Goal: Information Seeking & Learning: Learn about a topic

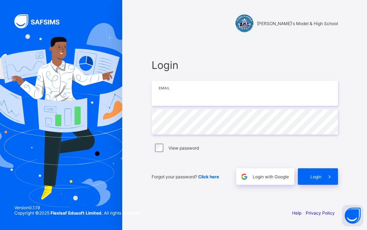
drag, startPoint x: 204, startPoint y: 96, endPoint x: 210, endPoint y: 100, distance: 7.2
click at [211, 98] on input "email" at bounding box center [245, 93] width 186 height 25
type input "**********"
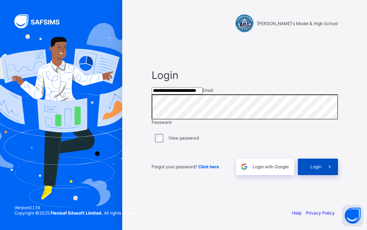
click at [329, 170] on icon at bounding box center [330, 166] width 8 height 7
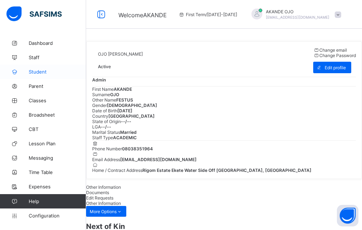
click at [43, 71] on span "Student" at bounding box center [57, 72] width 57 height 6
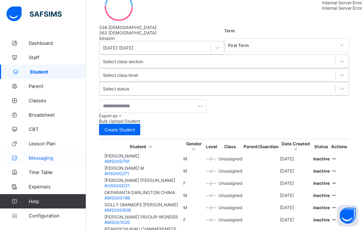
scroll to position [143, 0]
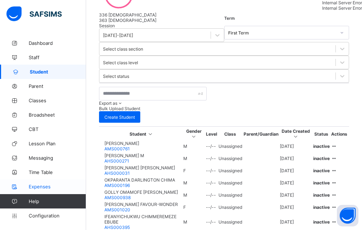
click at [41, 188] on span "Expenses" at bounding box center [57, 186] width 57 height 6
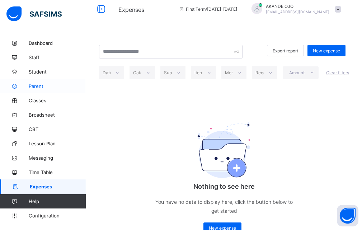
scroll to position [24, 0]
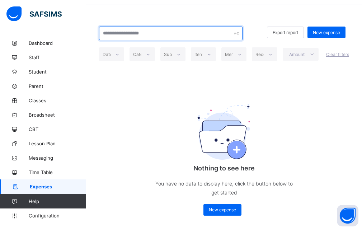
click at [150, 34] on input "text" at bounding box center [170, 34] width 143 height 14
type input "***"
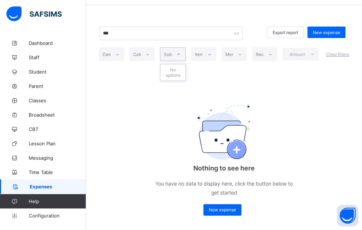
click at [181, 53] on icon at bounding box center [178, 54] width 4 height 7
click at [210, 54] on icon at bounding box center [209, 54] width 4 height 7
click at [207, 56] on div at bounding box center [209, 53] width 12 height 11
type input "*"
type input "***"
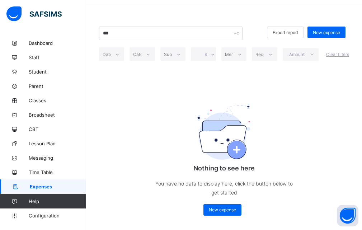
click at [249, 72] on div "*** Export report New expense Date Category Subhead Merchant Receipt Amount Cle…" at bounding box center [224, 120] width 276 height 217
click at [323, 30] on span "New expense" at bounding box center [325, 32] width 27 height 5
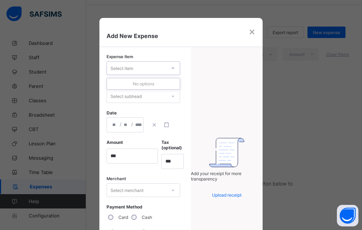
drag, startPoint x: 172, startPoint y: 67, endPoint x: 175, endPoint y: 68, distance: 3.7
click at [175, 68] on div at bounding box center [173, 67] width 12 height 11
click at [138, 63] on div "Select item" at bounding box center [142, 68] width 73 height 14
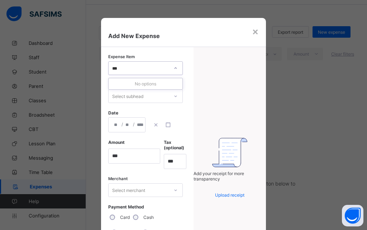
type input "***"
click at [173, 96] on icon at bounding box center [175, 95] width 4 height 7
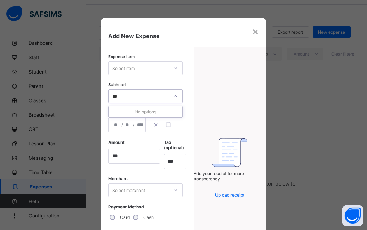
type input "****"
click at [173, 95] on icon at bounding box center [175, 95] width 4 height 7
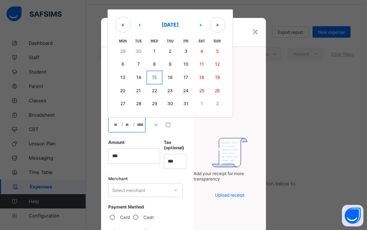
click at [114, 124] on input "number" at bounding box center [117, 125] width 6 height 14
click at [276, 107] on div "× Add New Expense Expense Item Select item Subhead Select subhead Date / / « ‹ …" at bounding box center [183, 115] width 367 height 230
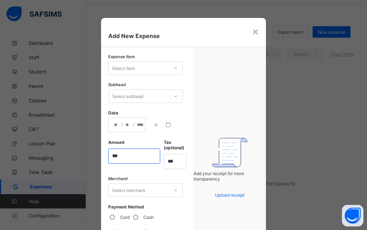
click at [123, 155] on input "currency" at bounding box center [134, 155] width 52 height 15
type input "***"
click at [168, 146] on span "Tax (optional)" at bounding box center [175, 144] width 22 height 11
click at [234, 173] on span "Add your receipt for more transparency" at bounding box center [218, 176] width 51 height 11
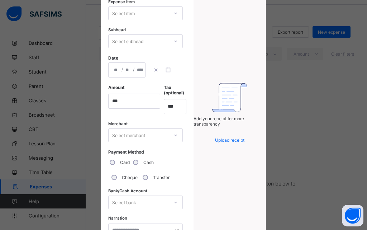
scroll to position [72, 0]
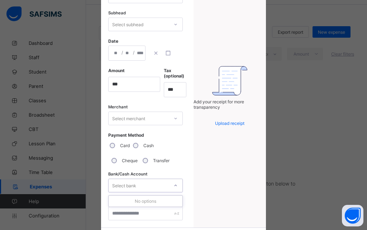
click at [171, 185] on div at bounding box center [175, 185] width 12 height 11
click at [115, 183] on div "Select bank" at bounding box center [124, 185] width 24 height 14
click at [174, 185] on icon at bounding box center [175, 185] width 4 height 7
click at [155, 201] on div "No options" at bounding box center [146, 200] width 74 height 11
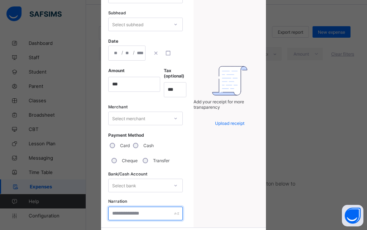
click at [137, 215] on input "text" at bounding box center [145, 213] width 75 height 14
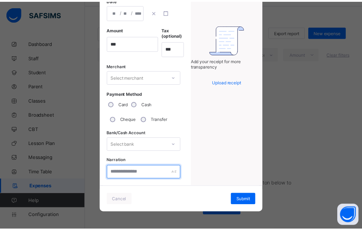
scroll to position [113, 0]
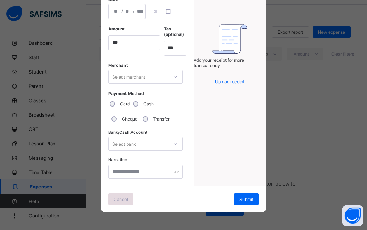
click at [119, 200] on span "Cancel" at bounding box center [121, 198] width 14 height 5
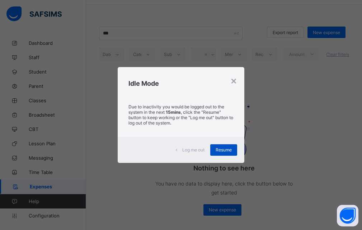
click at [223, 153] on div "Resume" at bounding box center [223, 149] width 27 height 11
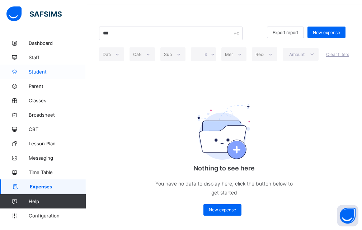
click at [42, 73] on span "Student" at bounding box center [57, 72] width 57 height 6
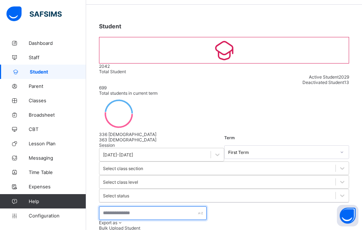
click at [125, 206] on input "text" at bounding box center [152, 213] width 107 height 14
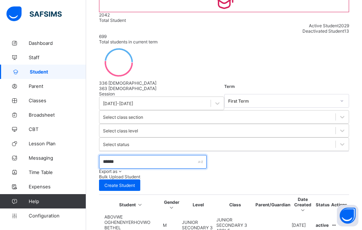
scroll to position [78, 0]
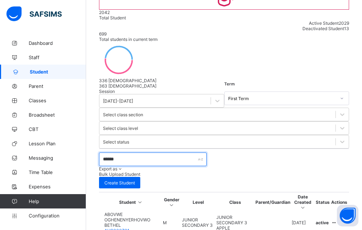
type input "******"
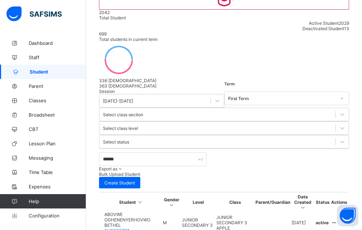
click at [330, 211] on td "active" at bounding box center [322, 222] width 15 height 22
click at [314, 211] on td "[DATE]" at bounding box center [302, 222] width 23 height 22
click at [330, 193] on th "Status" at bounding box center [322, 201] width 15 height 17
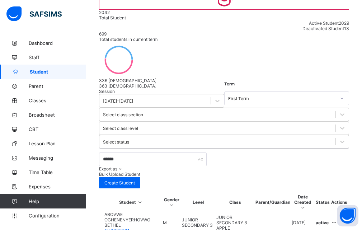
click at [283, 222] on div at bounding box center [272, 222] width 35 height 0
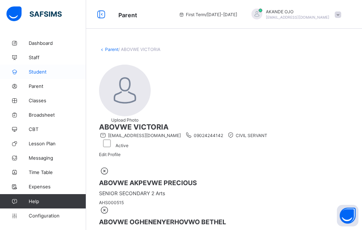
click at [36, 71] on span "Student" at bounding box center [57, 72] width 57 height 6
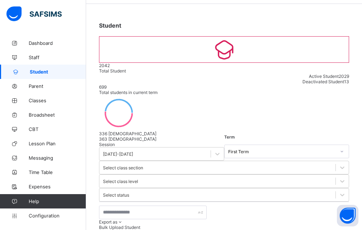
scroll to position [29, 0]
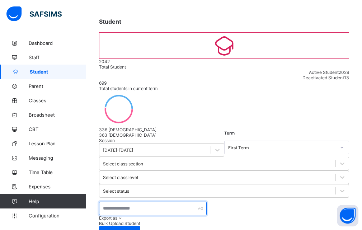
click at [125, 201] on input "text" at bounding box center [152, 208] width 107 height 14
type input "******"
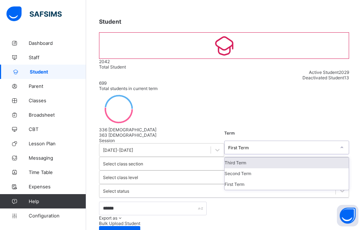
click at [228, 144] on div "First Term" at bounding box center [282, 146] width 108 height 5
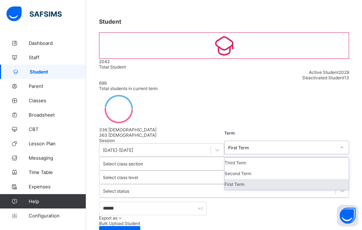
click at [224, 179] on div "First Term" at bounding box center [286, 184] width 124 height 11
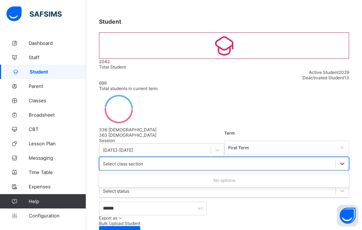
click at [143, 161] on div "Select class section" at bounding box center [123, 163] width 40 height 5
click at [338, 160] on icon at bounding box center [341, 163] width 7 height 7
click at [123, 215] on div "Export as" at bounding box center [111, 217] width 24 height 5
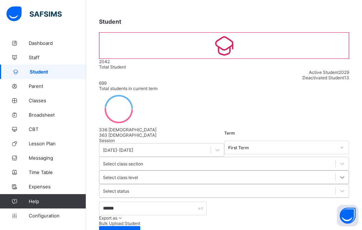
click at [338, 173] on icon at bounding box center [341, 176] width 7 height 7
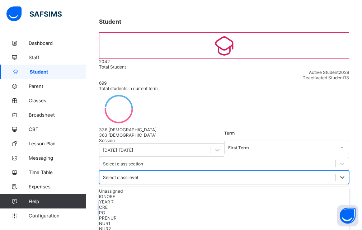
click at [171, 201] on input "******" at bounding box center [152, 208] width 107 height 14
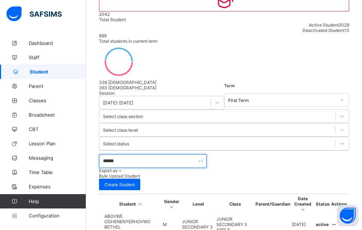
scroll to position [78, 0]
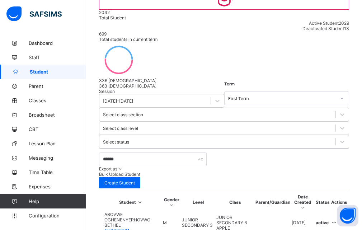
click at [330, 211] on td "active" at bounding box center [322, 222] width 15 height 22
click at [314, 211] on td "[DATE]" at bounding box center [302, 222] width 23 height 22
click at [330, 211] on td "active" at bounding box center [322, 222] width 15 height 22
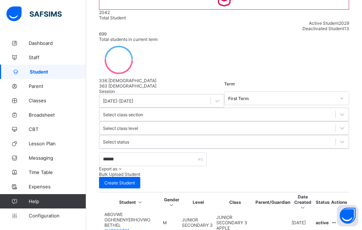
click at [286, 222] on div at bounding box center [272, 222] width 35 height 0
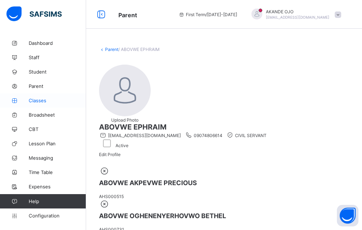
click at [45, 100] on span "Classes" at bounding box center [57, 100] width 57 height 6
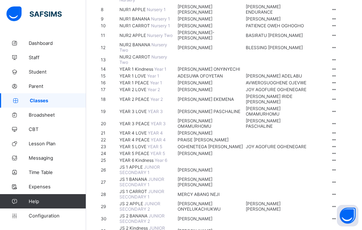
scroll to position [179, 0]
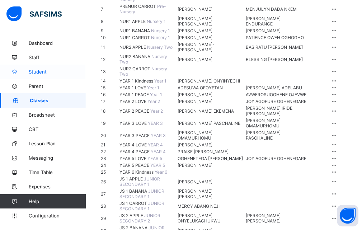
click at [43, 72] on span "Student" at bounding box center [57, 72] width 57 height 6
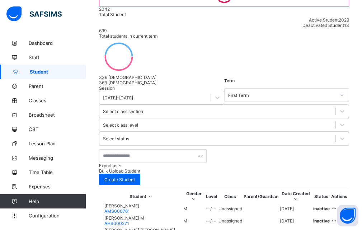
scroll to position [72, 0]
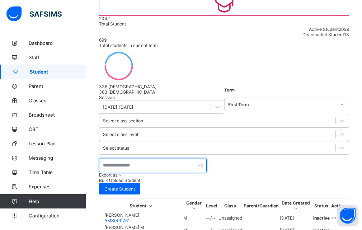
click at [118, 158] on input "text" at bounding box center [152, 165] width 107 height 14
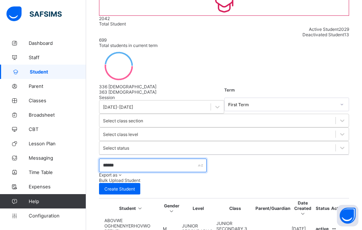
type input "******"
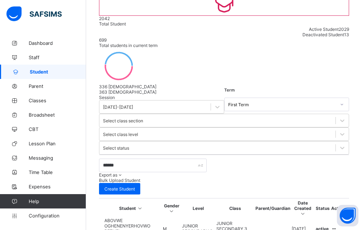
click at [115, 217] on div "ABOVWE OGHENENYERHOVWO BETHEL AHS000731" at bounding box center [131, 227] width 61 height 21
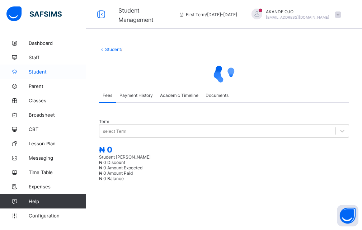
click at [48, 72] on span "Student" at bounding box center [57, 72] width 57 height 6
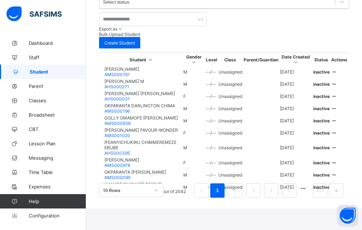
scroll to position [300, 0]
click at [49, 70] on span "Student" at bounding box center [58, 72] width 56 height 6
click at [47, 58] on span "Staff" at bounding box center [57, 57] width 57 height 6
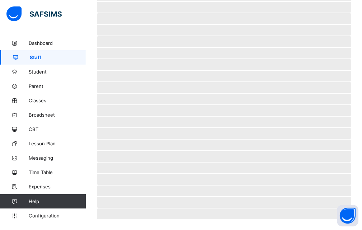
click at [39, 58] on span "Staff" at bounding box center [58, 57] width 56 height 6
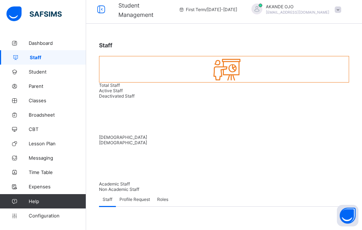
scroll to position [0, 0]
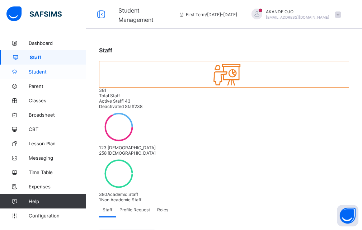
click at [44, 74] on span "Student" at bounding box center [57, 72] width 57 height 6
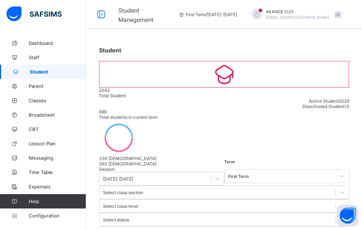
scroll to position [72, 0]
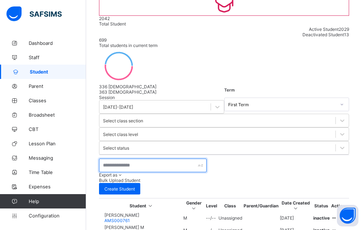
click at [137, 158] on input "text" at bounding box center [152, 165] width 107 height 14
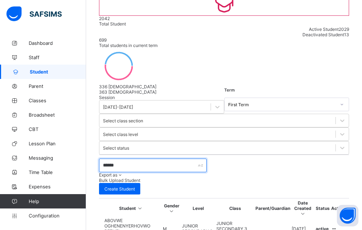
type input "******"
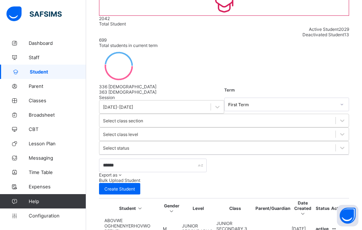
click at [162, 217] on td "ABOVWE OGHENENYERHOVWO BETHEL AHS000731" at bounding box center [130, 228] width 61 height 22
click at [108, 217] on div at bounding box center [131, 217] width 61 height 0
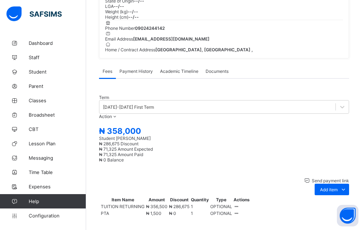
scroll to position [72, 0]
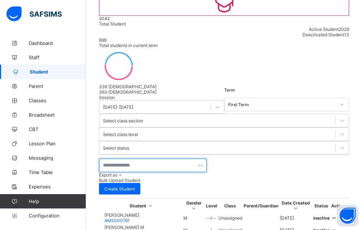
click at [120, 158] on input "text" at bounding box center [152, 165] width 107 height 14
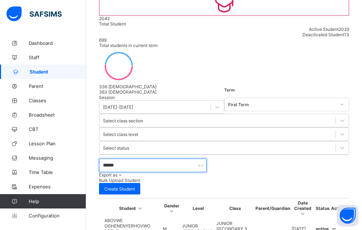
type input "******"
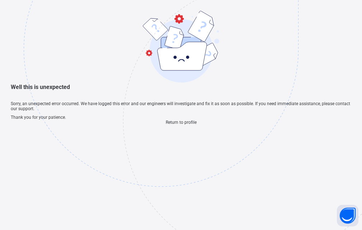
scroll to position [21, 0]
click at [188, 125] on span "Return to profile" at bounding box center [181, 122] width 31 height 5
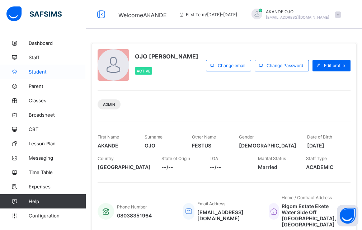
click at [47, 72] on span "Student" at bounding box center [57, 72] width 57 height 6
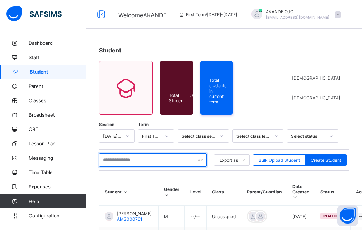
click at [125, 158] on input "text" at bounding box center [152, 160] width 107 height 14
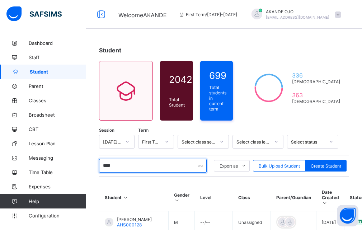
type input "******"
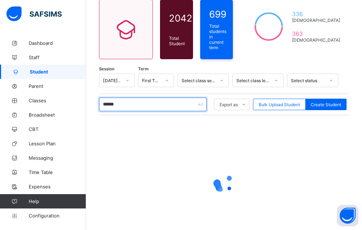
scroll to position [72, 0]
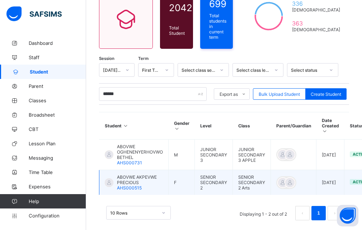
click at [142, 181] on span "ABOVWE AKPEVWE PRECIOUS" at bounding box center [140, 179] width 46 height 11
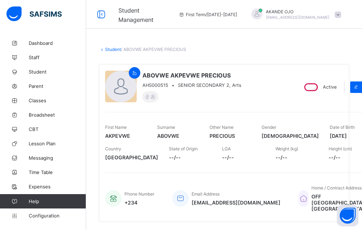
click at [100, 49] on icon at bounding box center [102, 49] width 6 height 5
click at [103, 49] on icon at bounding box center [102, 49] width 6 height 5
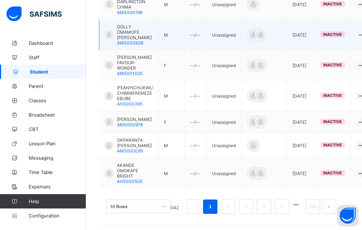
scroll to position [300, 0]
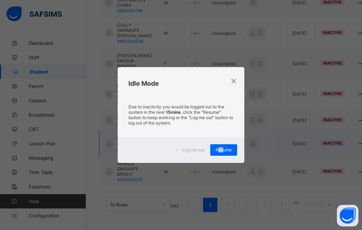
click at [223, 149] on span "Resume" at bounding box center [223, 149] width 16 height 5
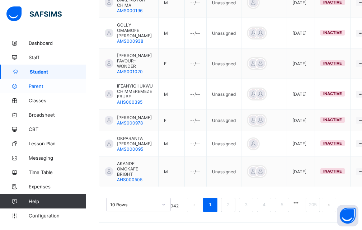
click at [19, 87] on icon at bounding box center [14, 85] width 29 height 5
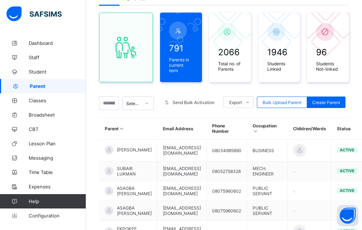
scroll to position [54, 0]
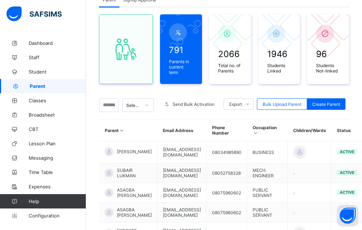
click at [312, 13] on div "791 Parents in current term 2066 Total no. of Parents 1946 Students Linked 96 S…" at bounding box center [224, 200] width 250 height 386
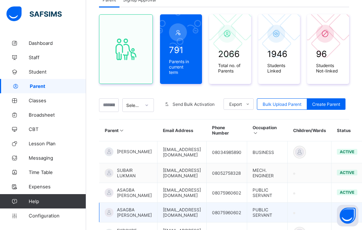
drag, startPoint x: 217, startPoint y: 205, endPoint x: 221, endPoint y: 205, distance: 3.9
click at [206, 205] on td "[EMAIL_ADDRESS][DOMAIN_NAME]" at bounding box center [181, 212] width 49 height 20
